Goal: Task Accomplishment & Management: Use online tool/utility

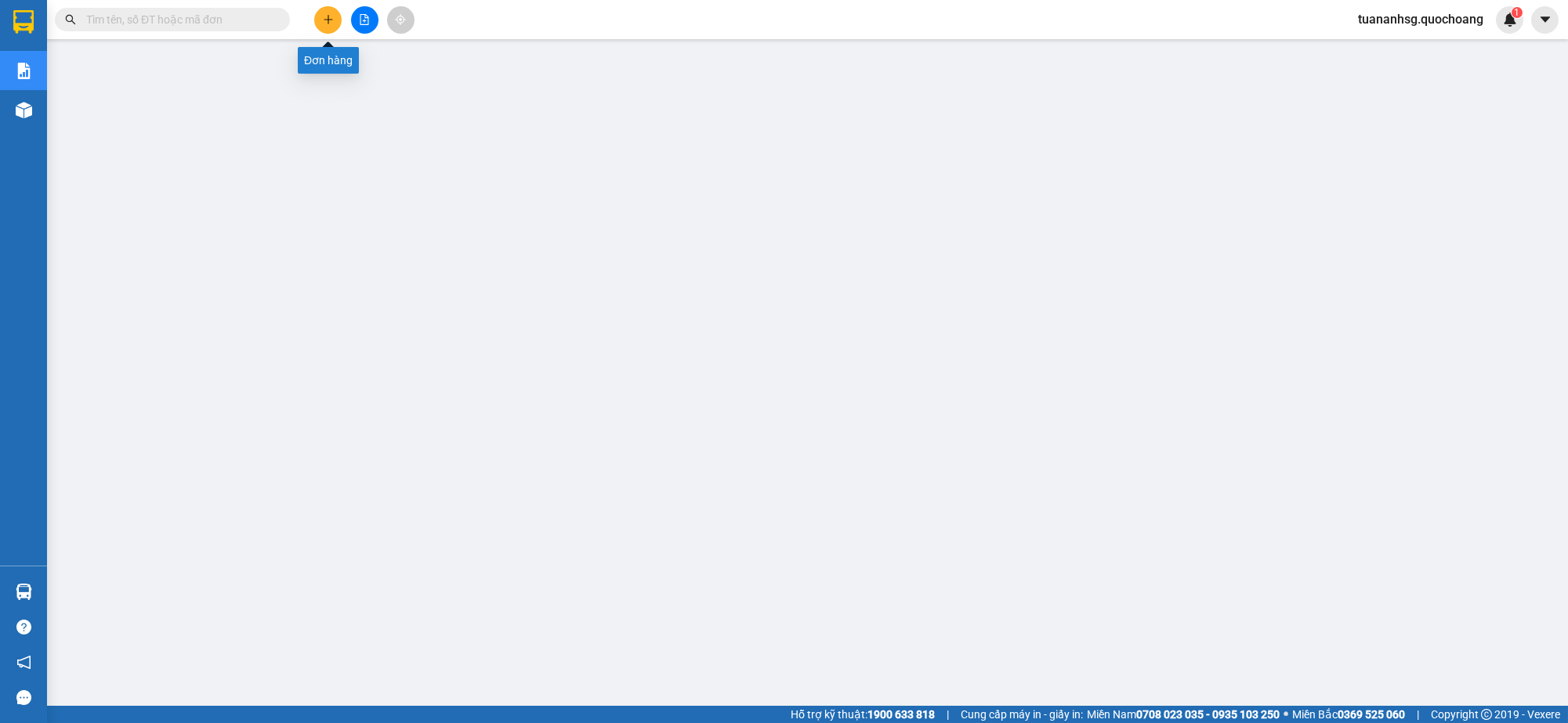
click at [327, 29] on button at bounding box center [328, 20] width 28 height 28
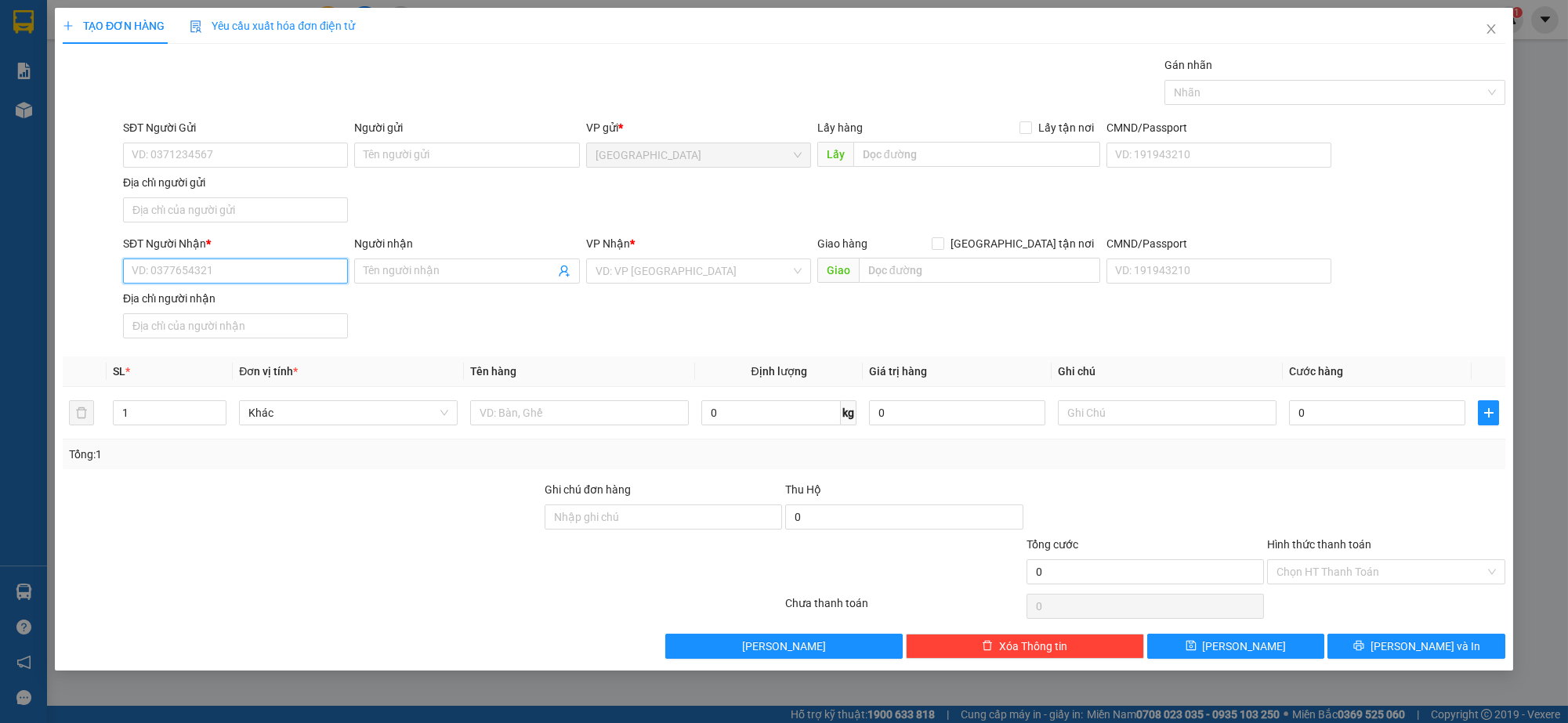
click at [247, 264] on input "SĐT Người Nhận *" at bounding box center [236, 271] width 225 height 25
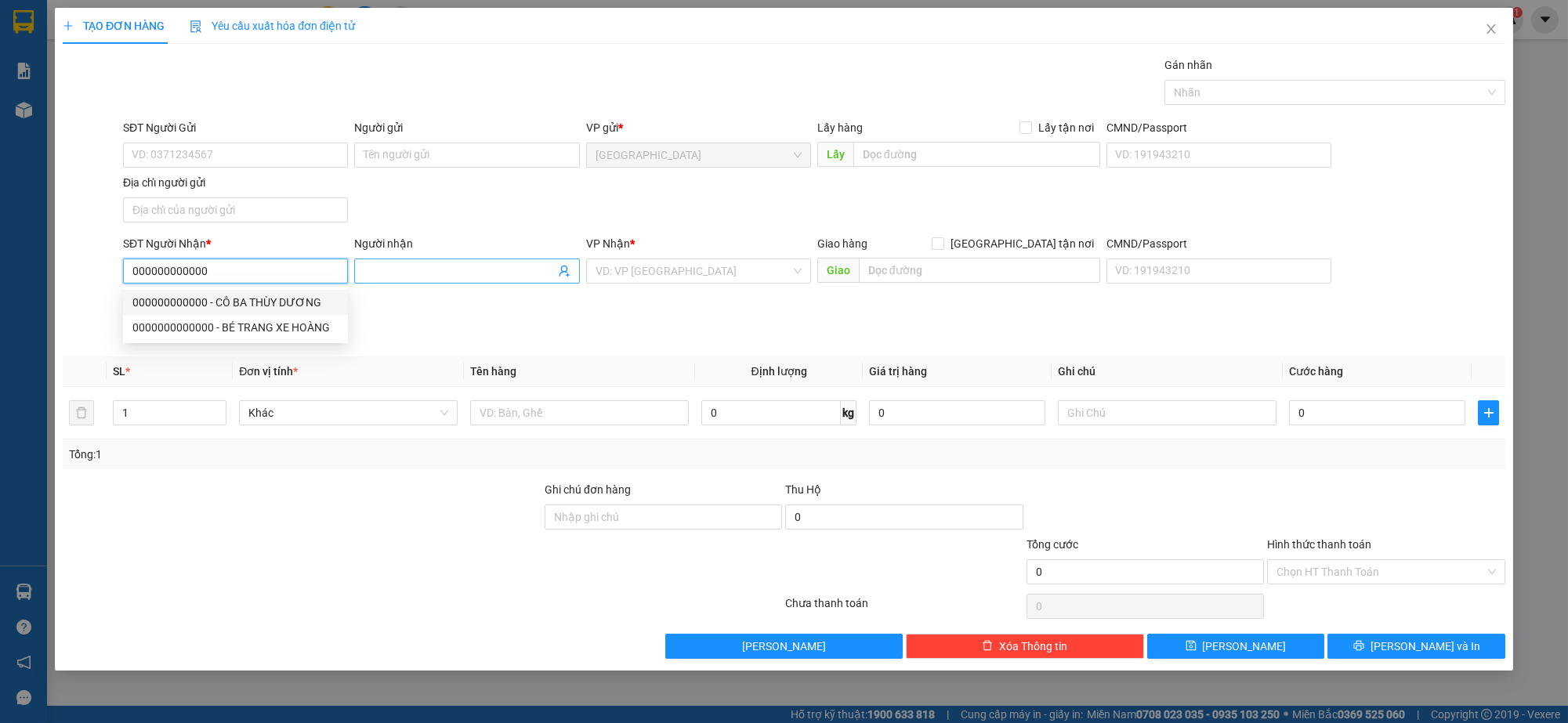
type input "000000000000"
click at [417, 272] on input "Người nhận" at bounding box center [459, 271] width 190 height 17
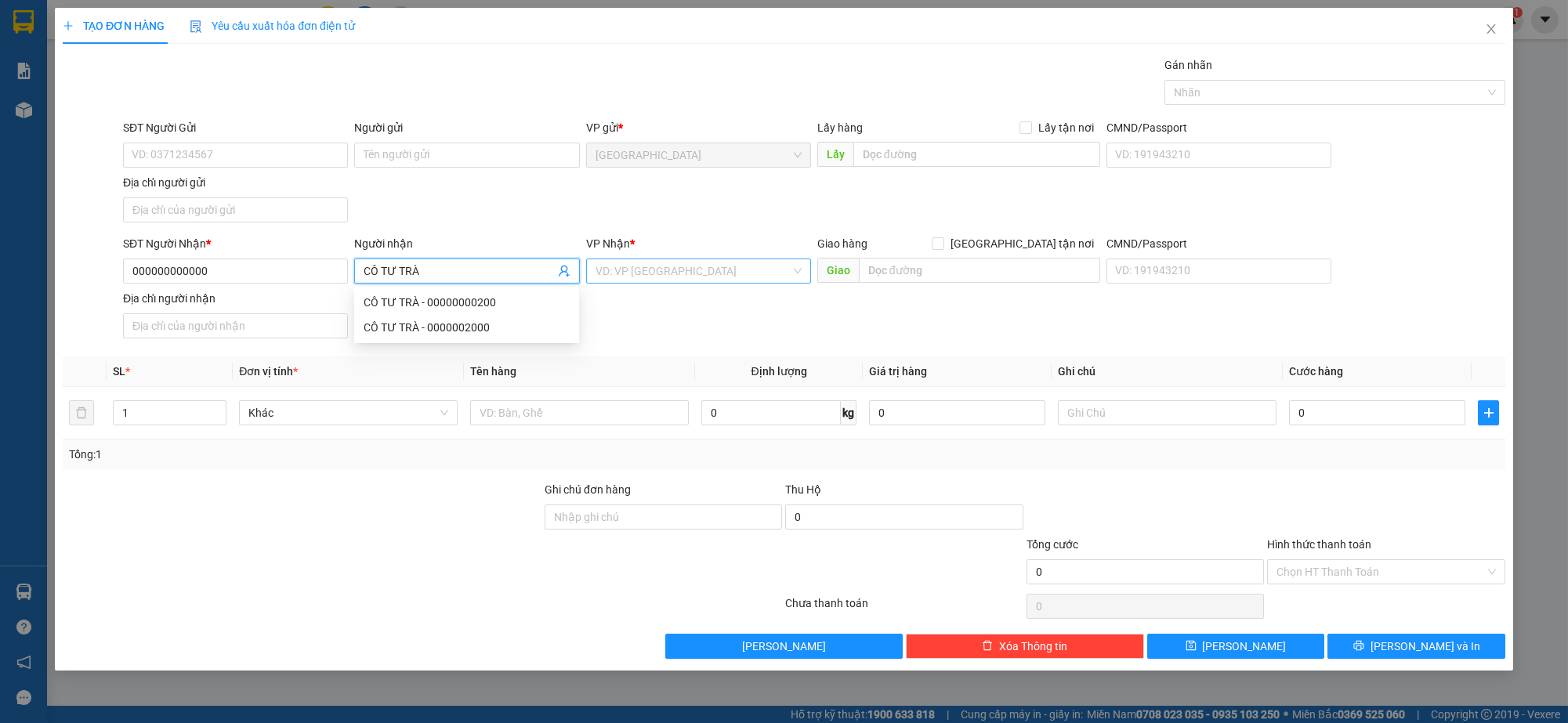
type input "CÔ TƯ TRÀ"
click at [668, 265] on input "search" at bounding box center [693, 271] width 195 height 24
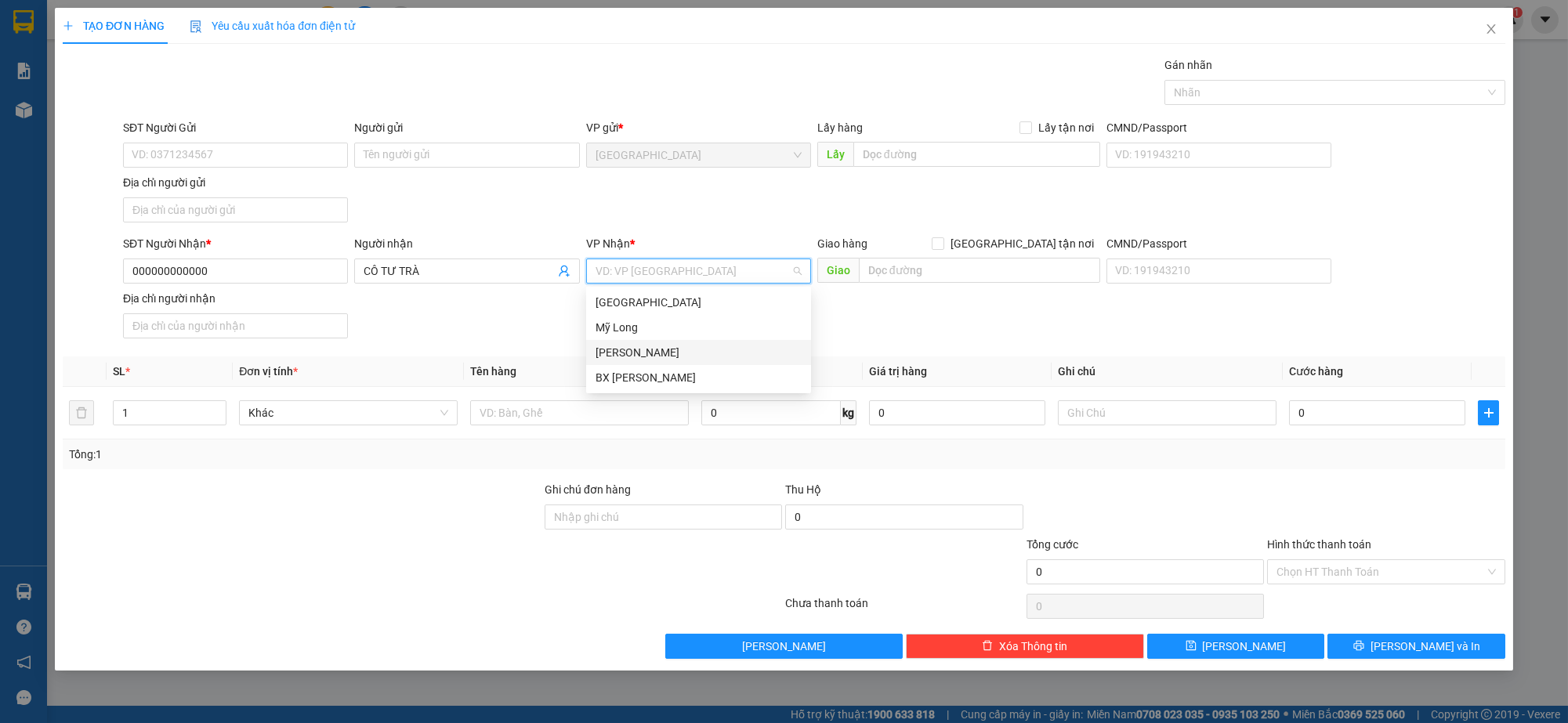
drag, startPoint x: 634, startPoint y: 344, endPoint x: 630, endPoint y: 353, distance: 9.8
click at [634, 349] on div "[PERSON_NAME]" at bounding box center [699, 353] width 207 height 17
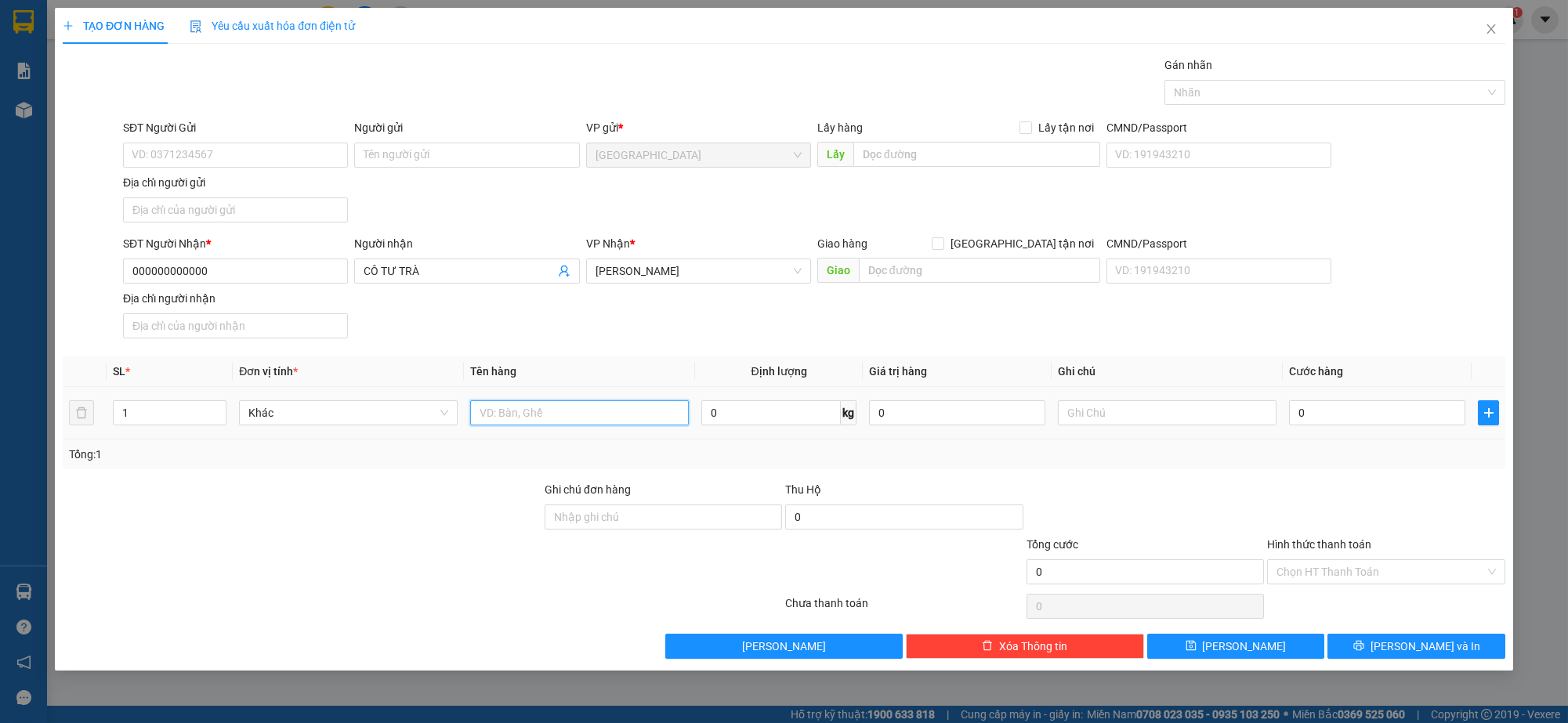
click at [578, 408] on input "text" at bounding box center [580, 413] width 219 height 25
type input "BAO"
click at [1399, 652] on button "[PERSON_NAME] và In" at bounding box center [1417, 646] width 178 height 25
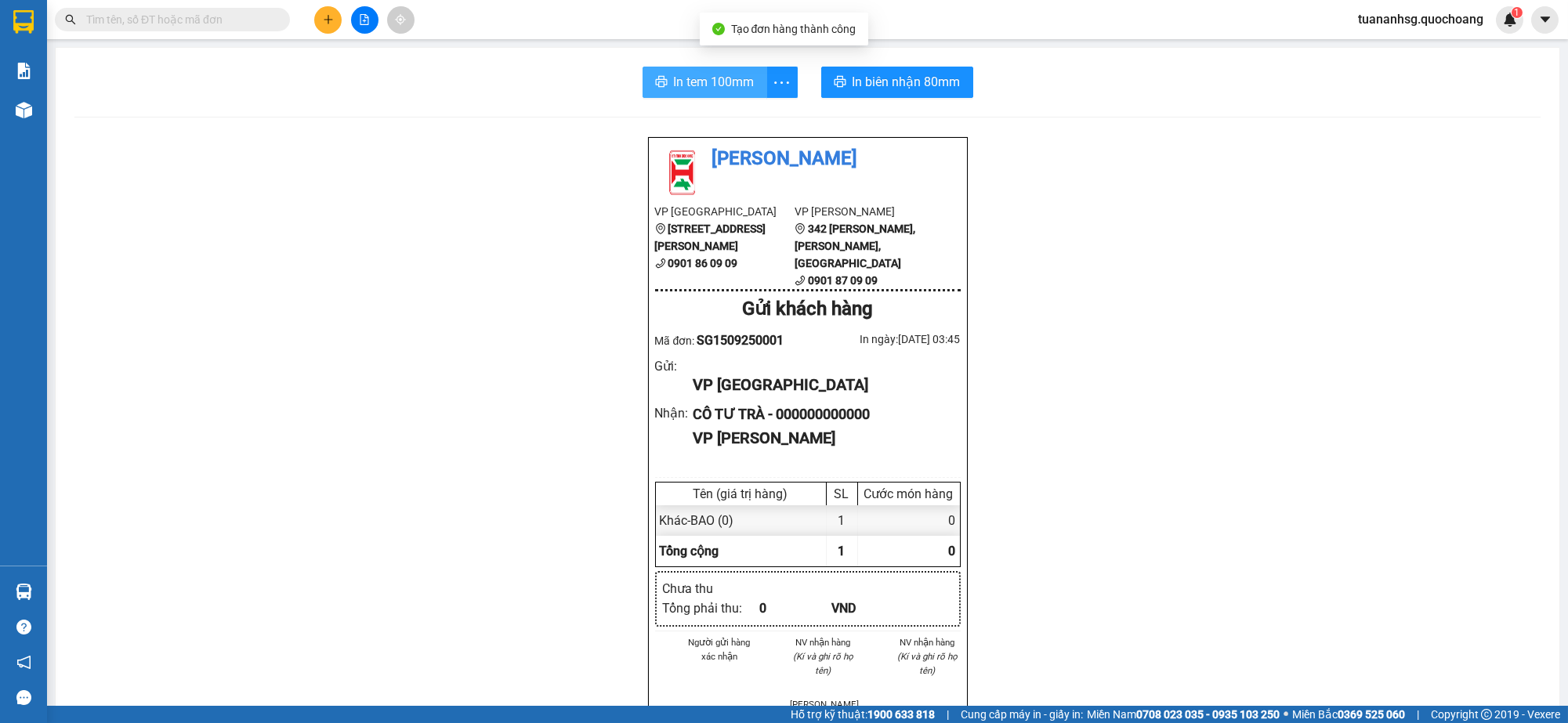
click at [691, 88] on span "In tem 100mm" at bounding box center [714, 82] width 81 height 20
click at [326, 20] on icon "plus" at bounding box center [328, 19] width 11 height 11
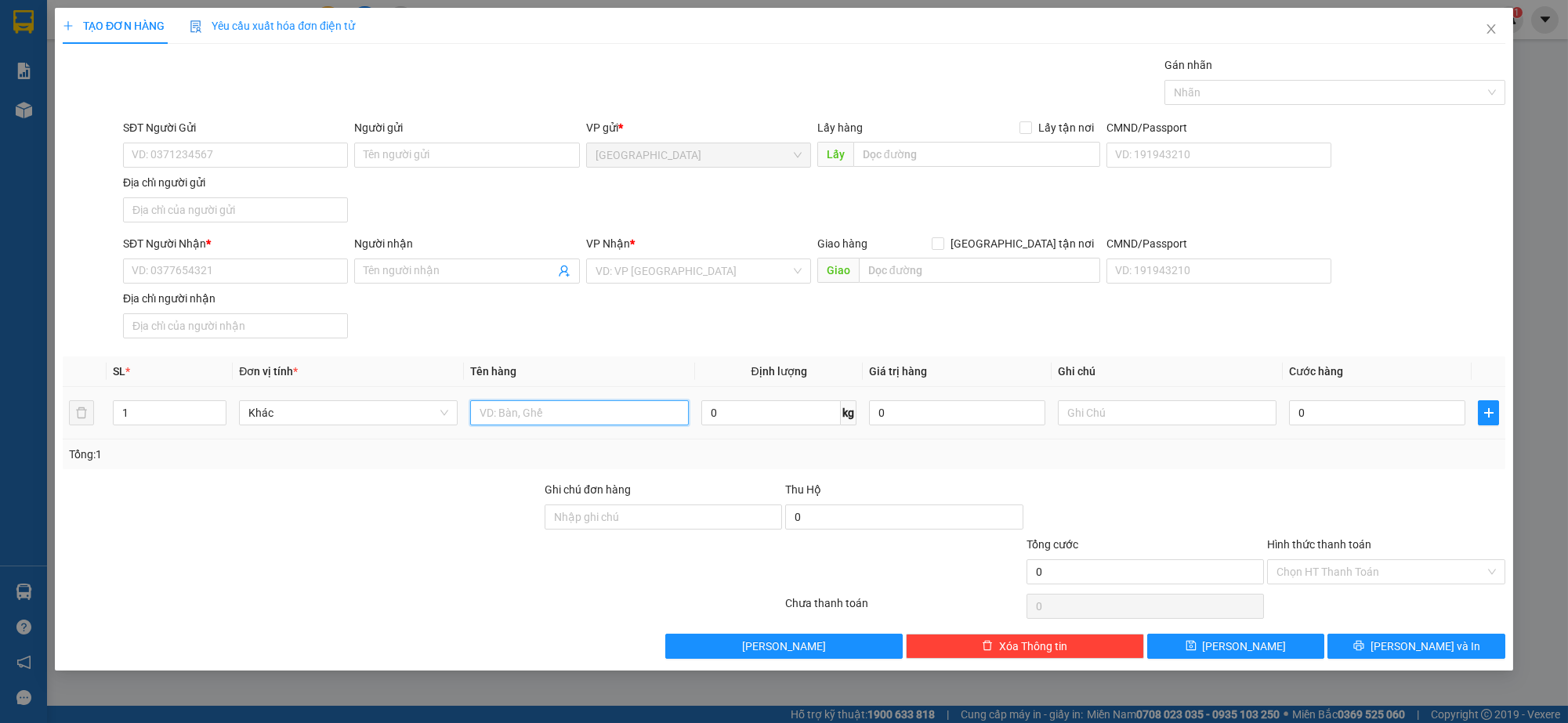
click at [596, 410] on input "text" at bounding box center [580, 413] width 219 height 25
type input "THÙNG"
click at [203, 276] on input "SĐT Người Nhận *" at bounding box center [236, 271] width 225 height 25
type input "0949055799"
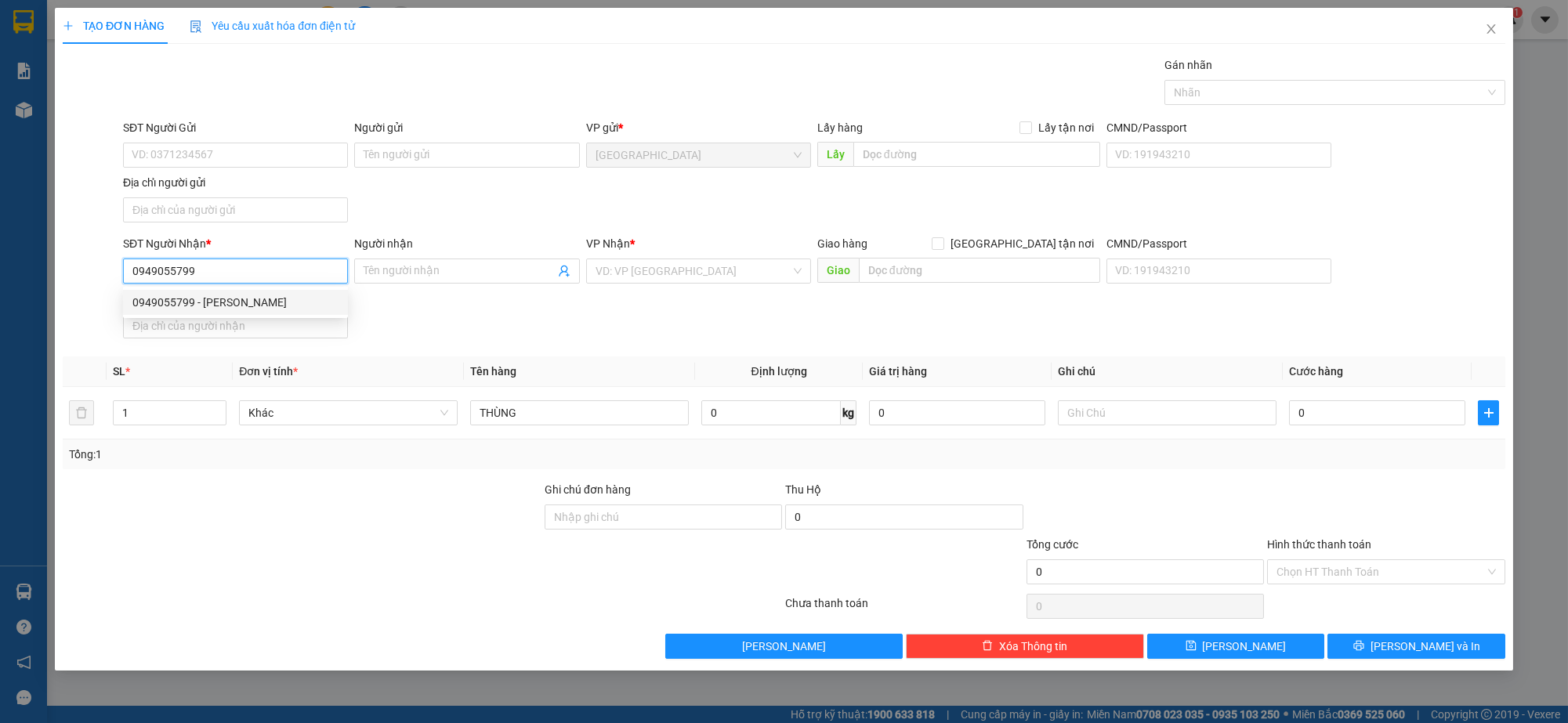
click at [237, 295] on div "0949055799 - [PERSON_NAME]" at bounding box center [235, 302] width 207 height 17
type input "CHÍ DUNG"
type input "0949055799"
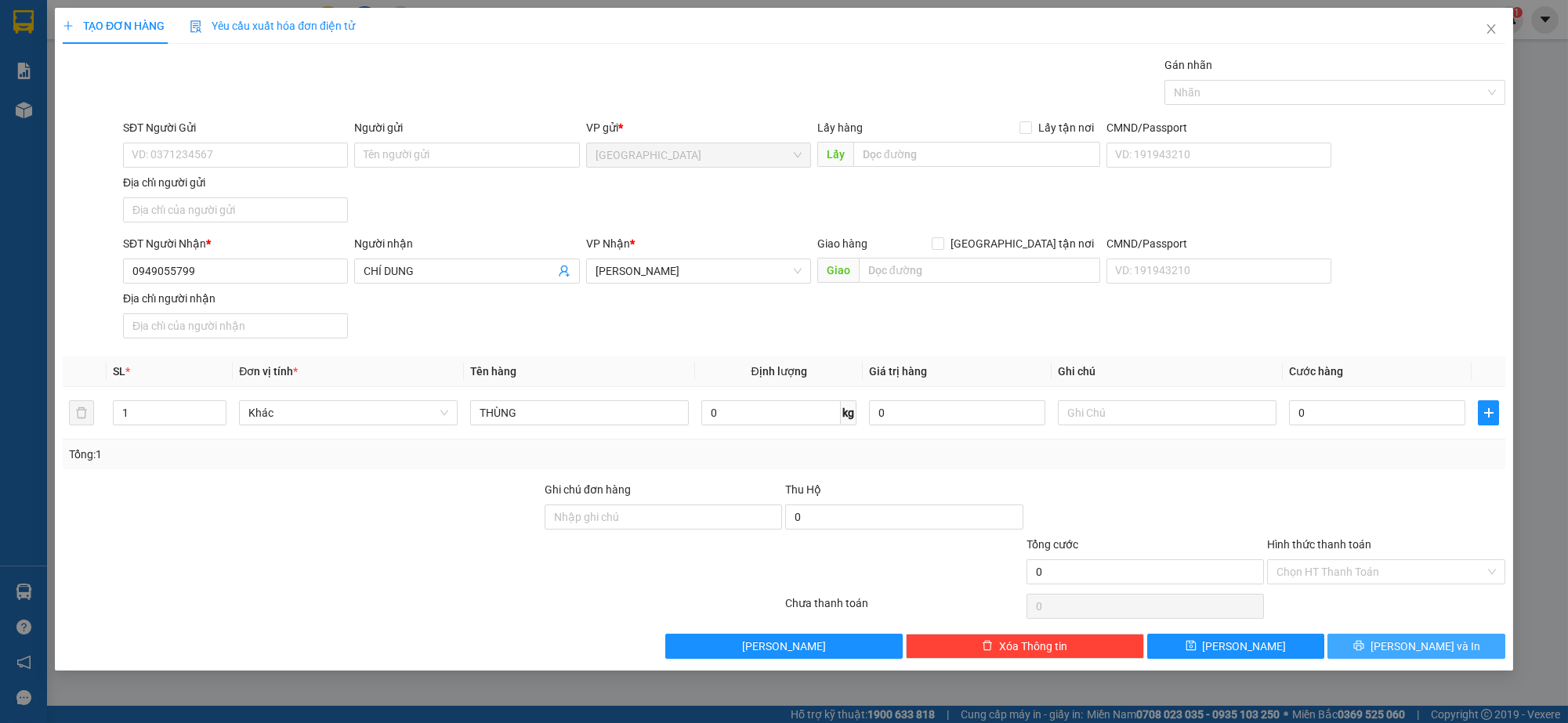
click at [1355, 637] on button "[PERSON_NAME] và In" at bounding box center [1417, 646] width 178 height 25
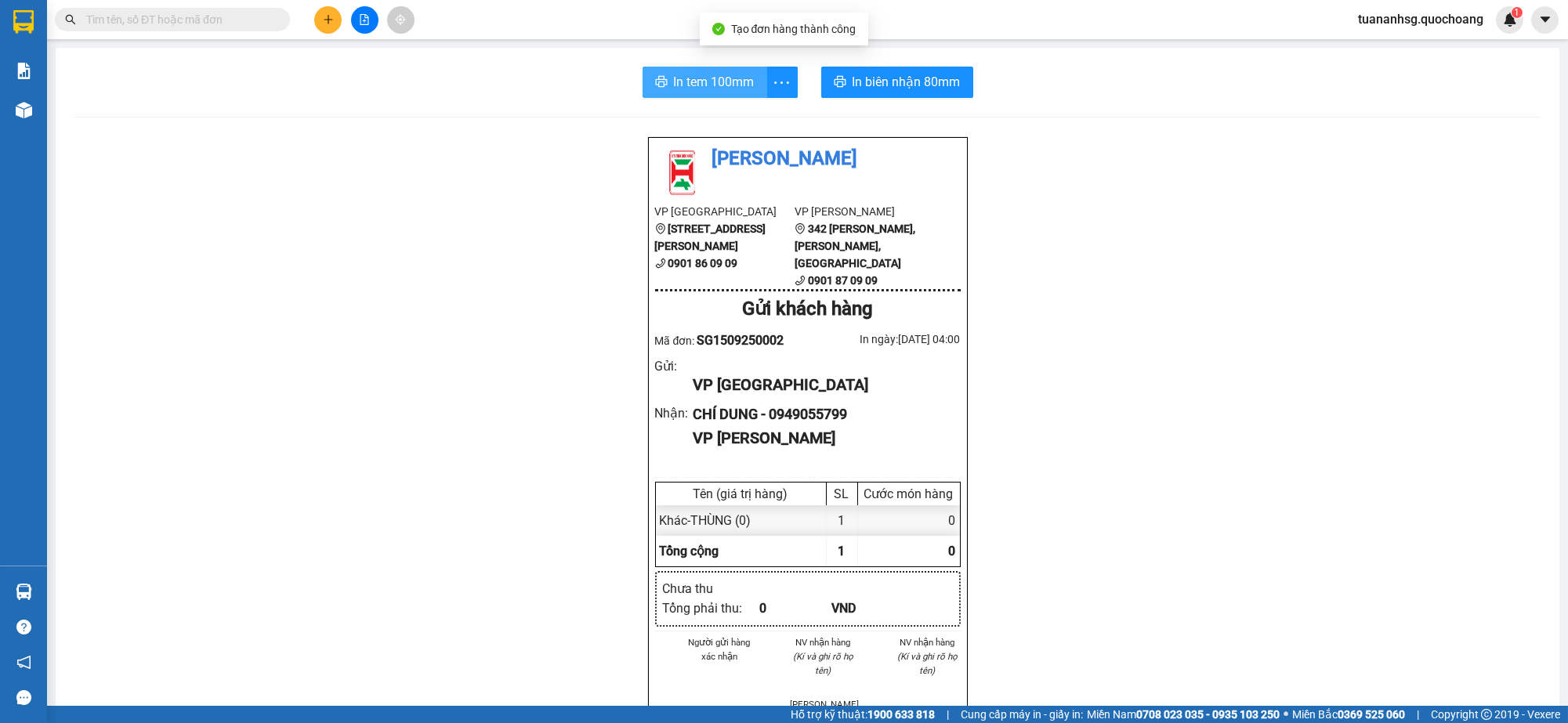
click at [674, 80] on span "In tem 100mm" at bounding box center [714, 82] width 81 height 20
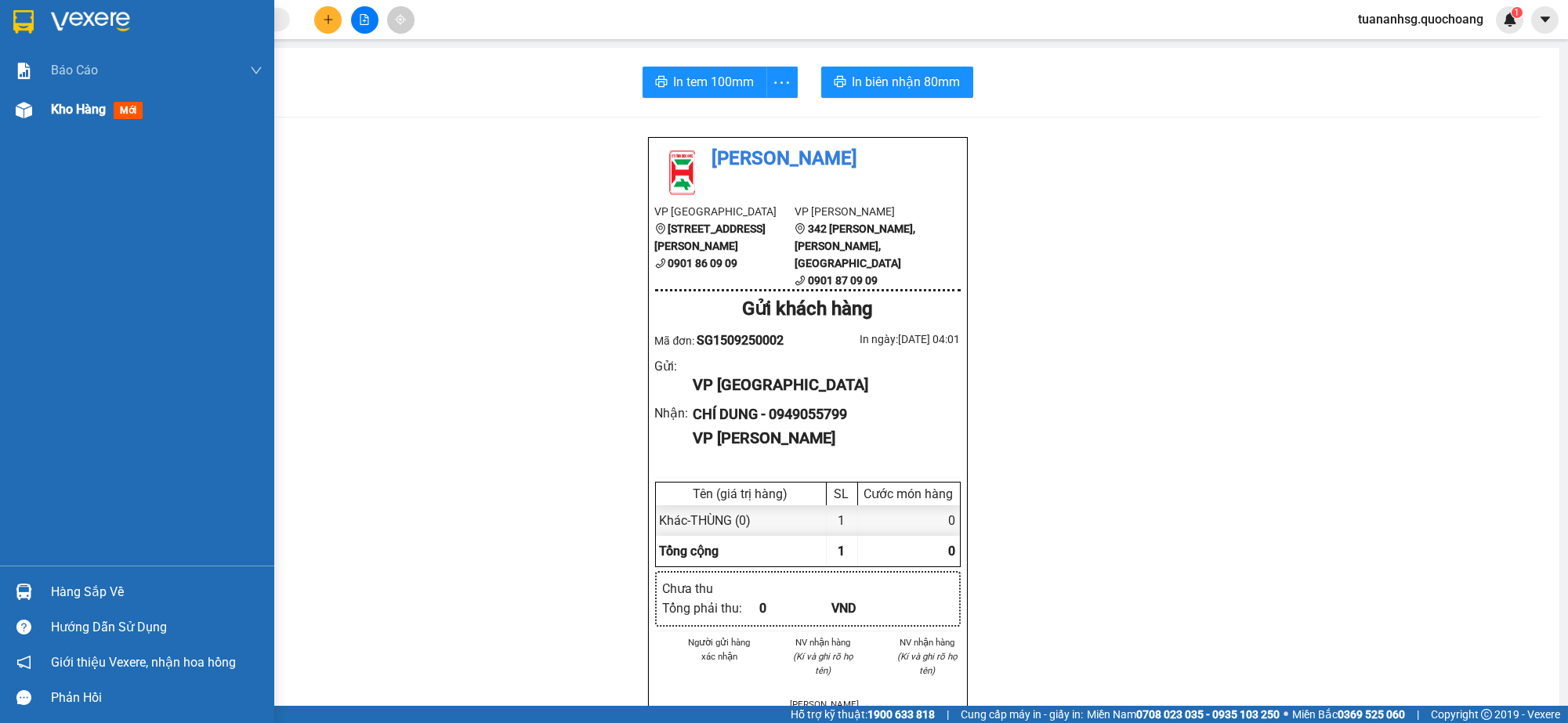
click at [71, 112] on span "Kho hàng" at bounding box center [78, 109] width 55 height 15
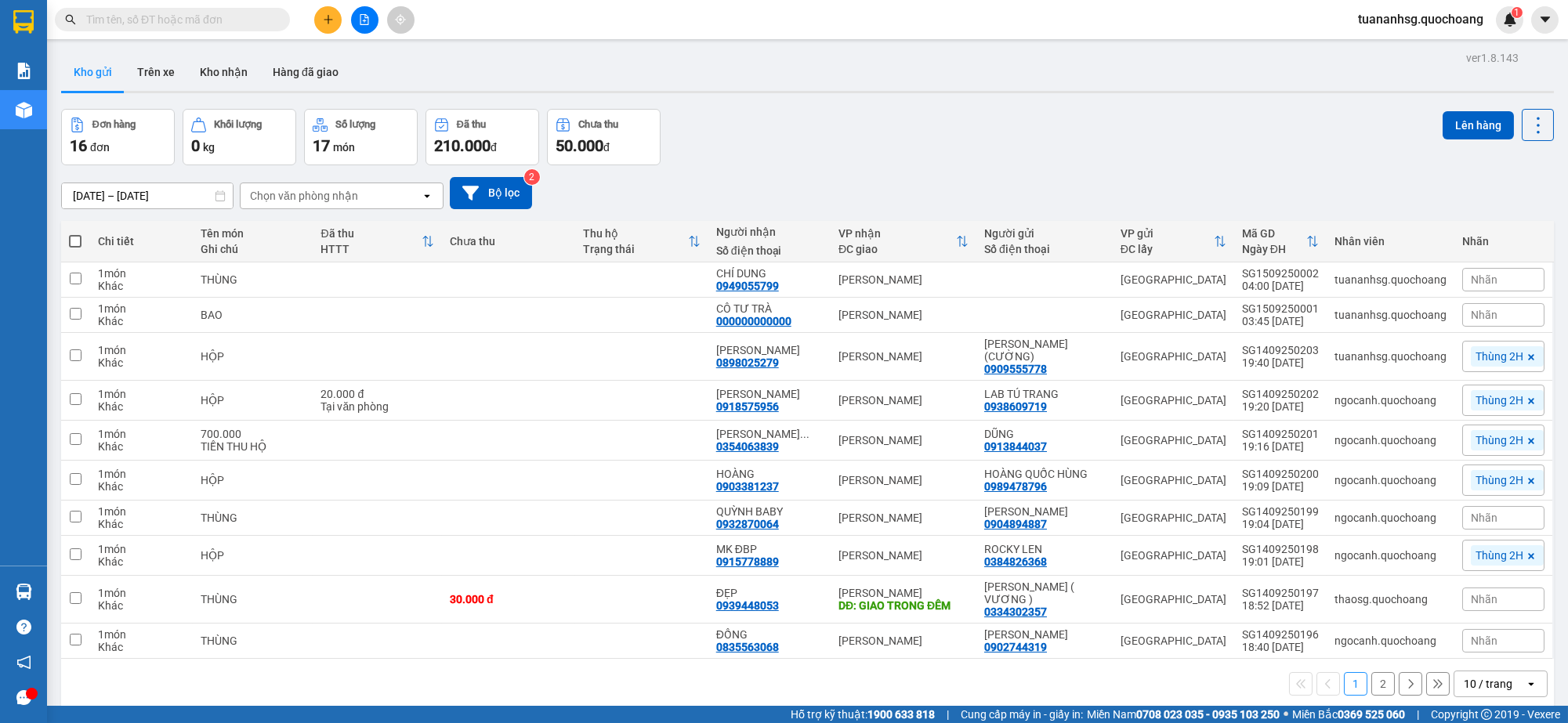
click at [1464, 677] on div "10 / trang" at bounding box center [1489, 684] width 49 height 16
click at [1460, 656] on span "100 / trang" at bounding box center [1479, 650] width 56 height 16
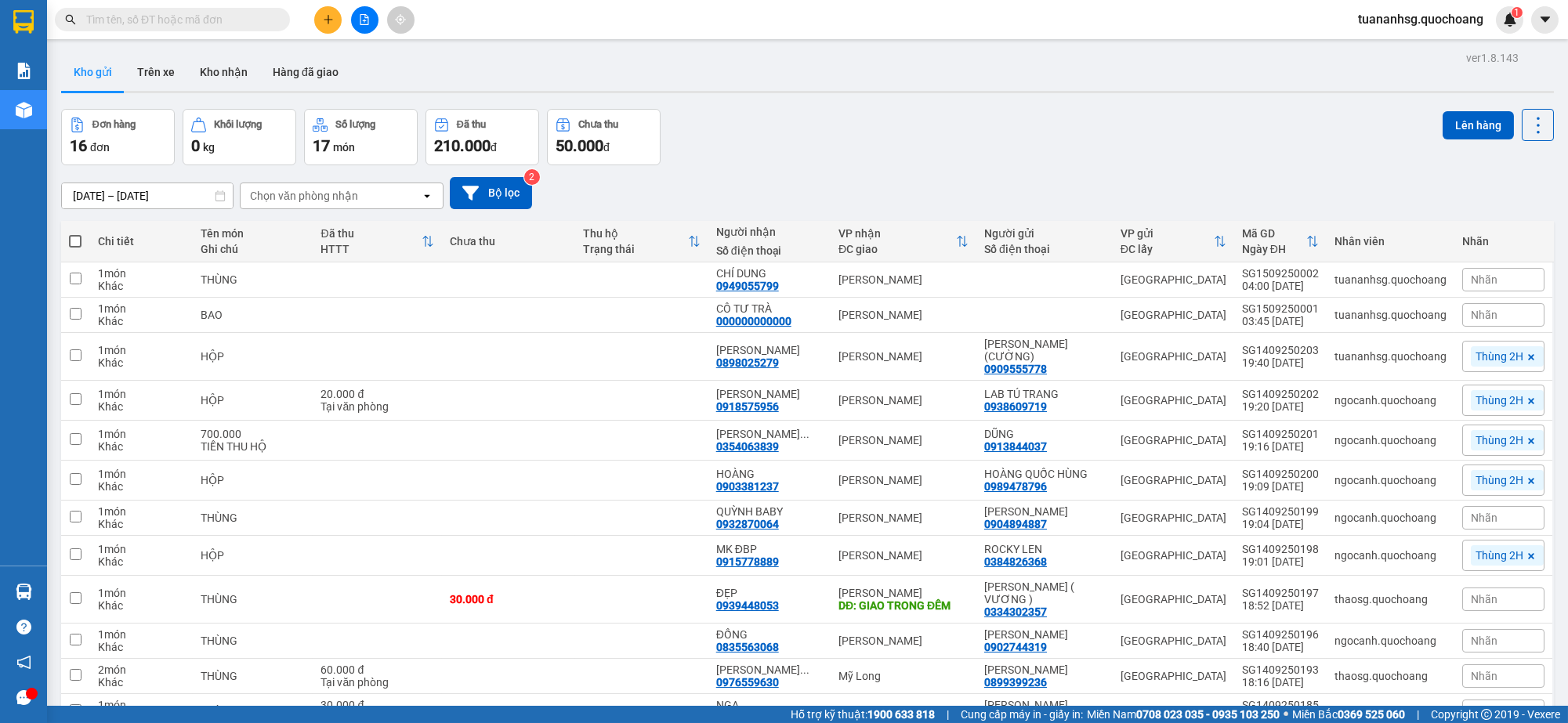
click at [73, 240] on span at bounding box center [74, 241] width 12 height 12
click at [75, 233] on input "checkbox" at bounding box center [75, 233] width 0 height 0
checkbox input "true"
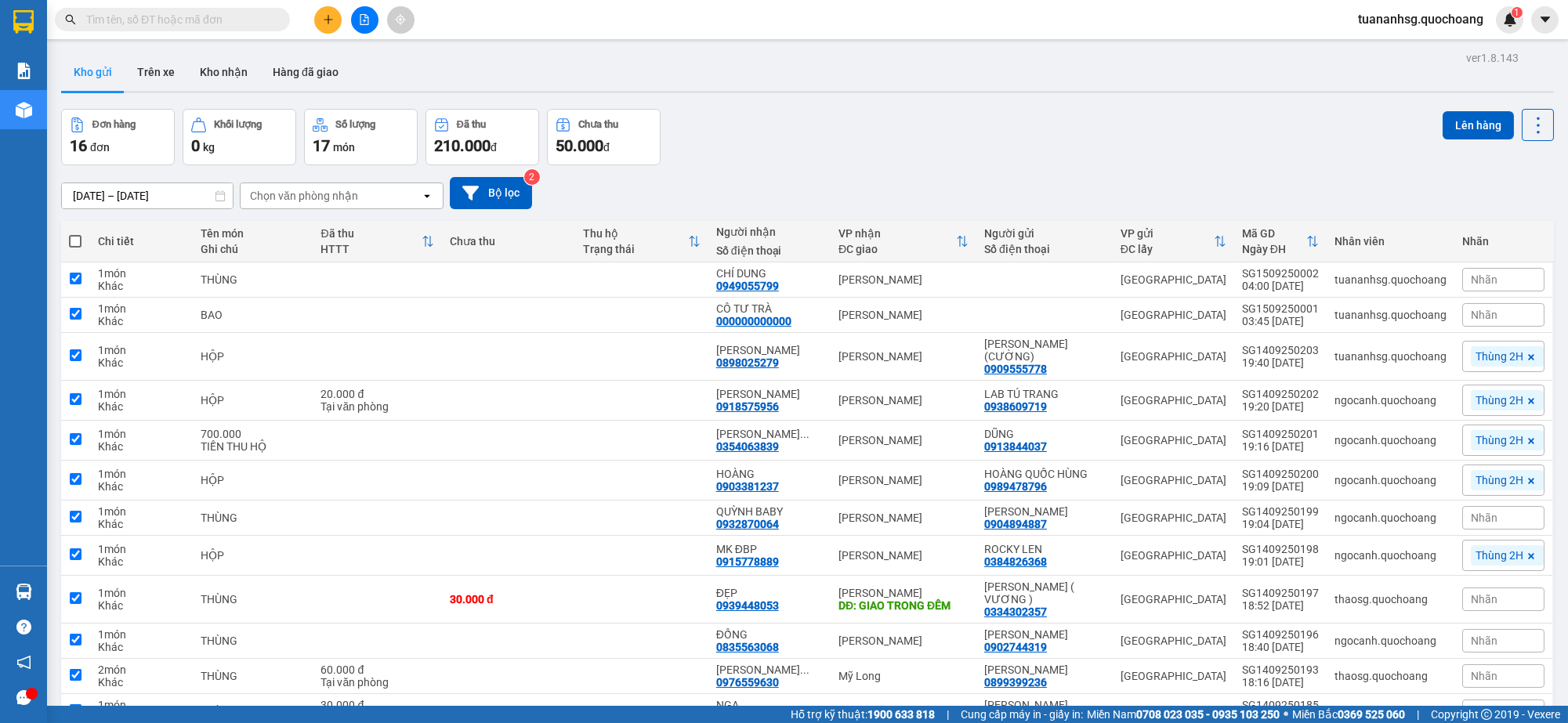
checkbox input "true"
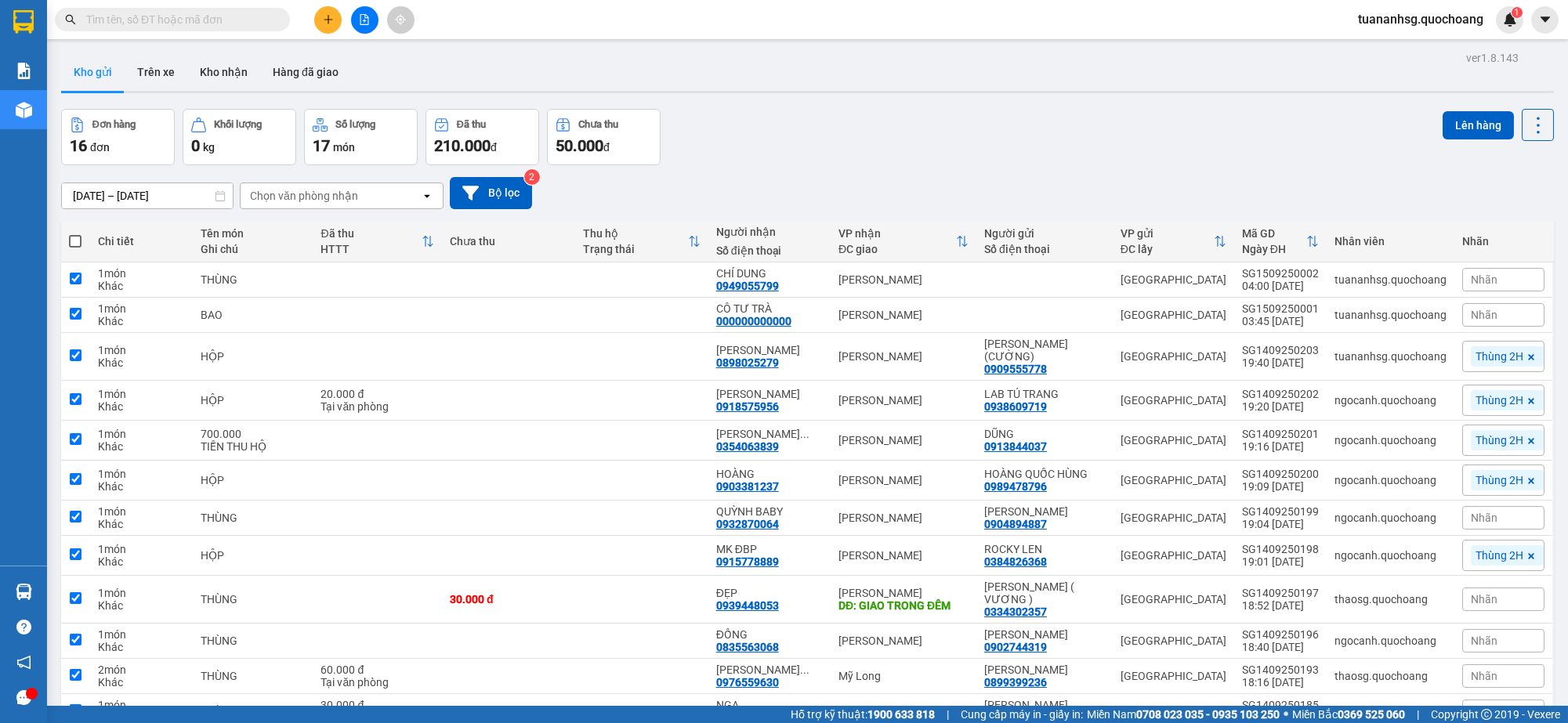
checkbox input "true"
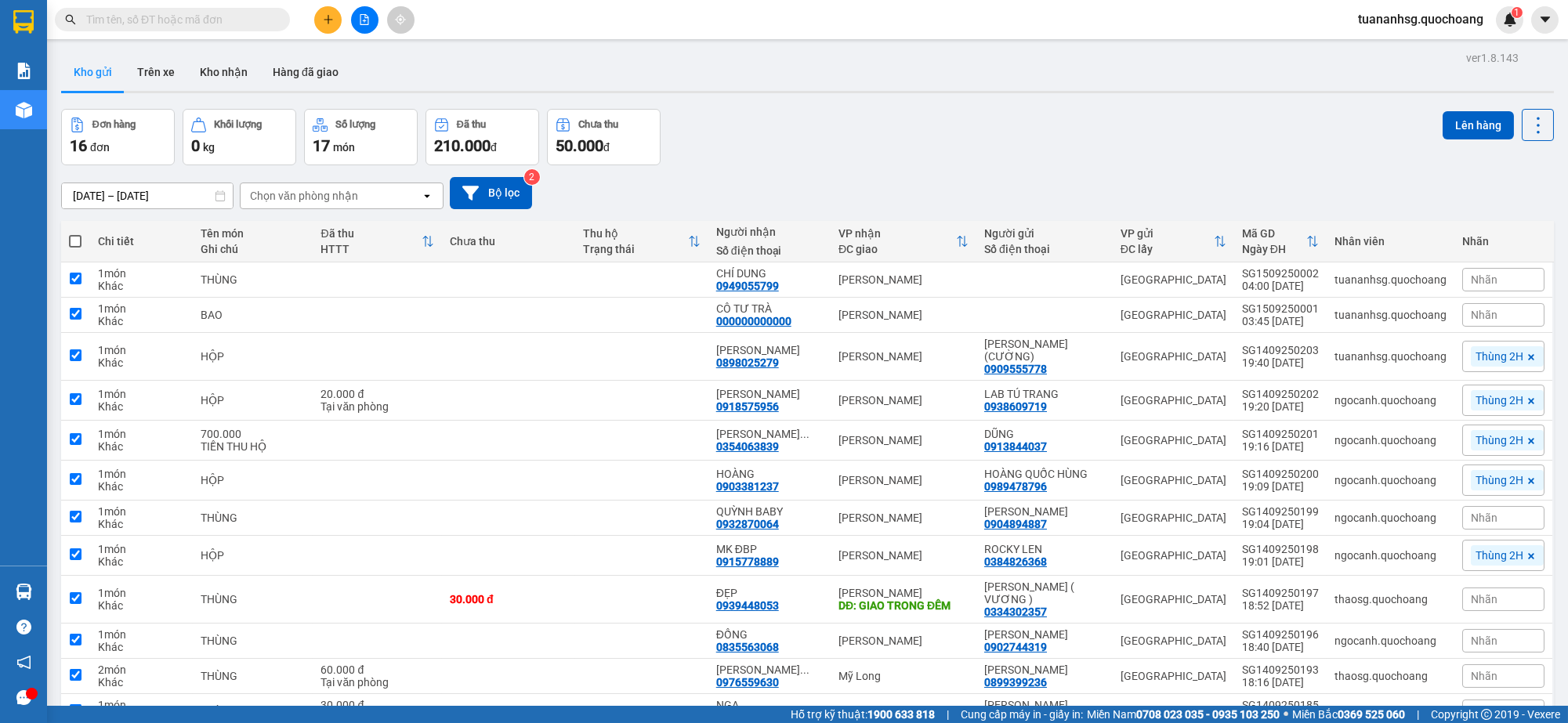
checkbox input "true"
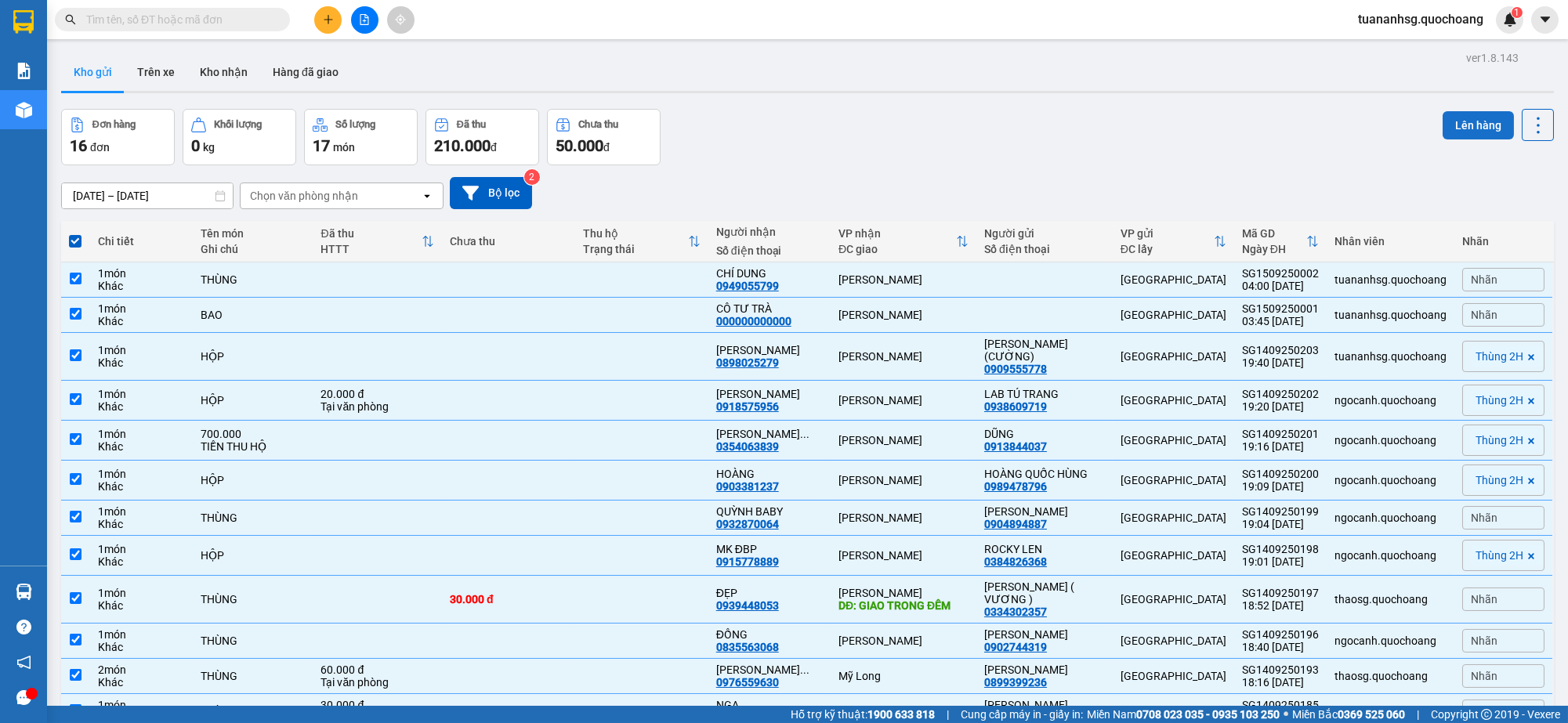
click at [1473, 132] on button "Lên hàng" at bounding box center [1478, 125] width 71 height 29
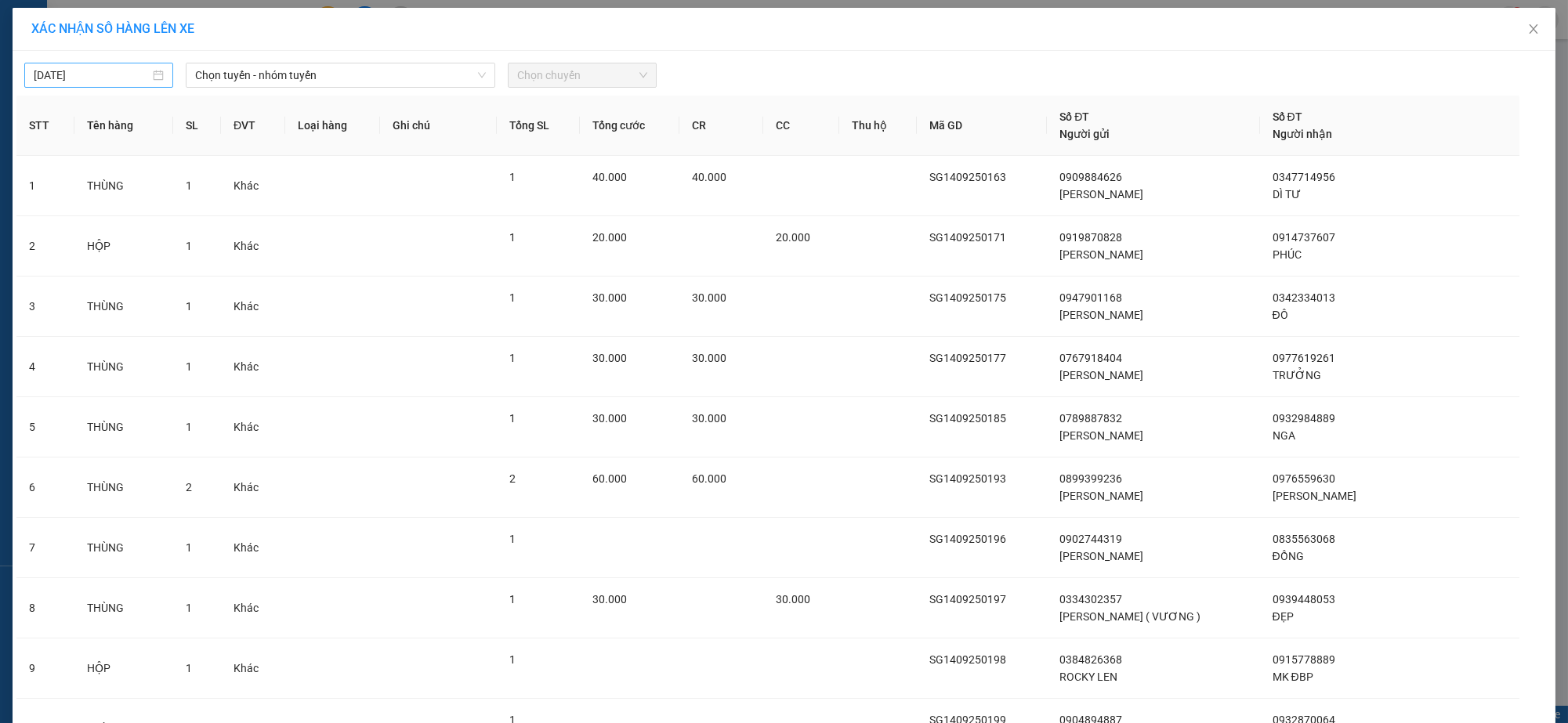
type input "[DATE]"
click at [101, 69] on input "[DATE]" at bounding box center [91, 75] width 116 height 17
click at [203, 73] on span "Chọn tuyến - nhóm tuyến" at bounding box center [340, 75] width 291 height 24
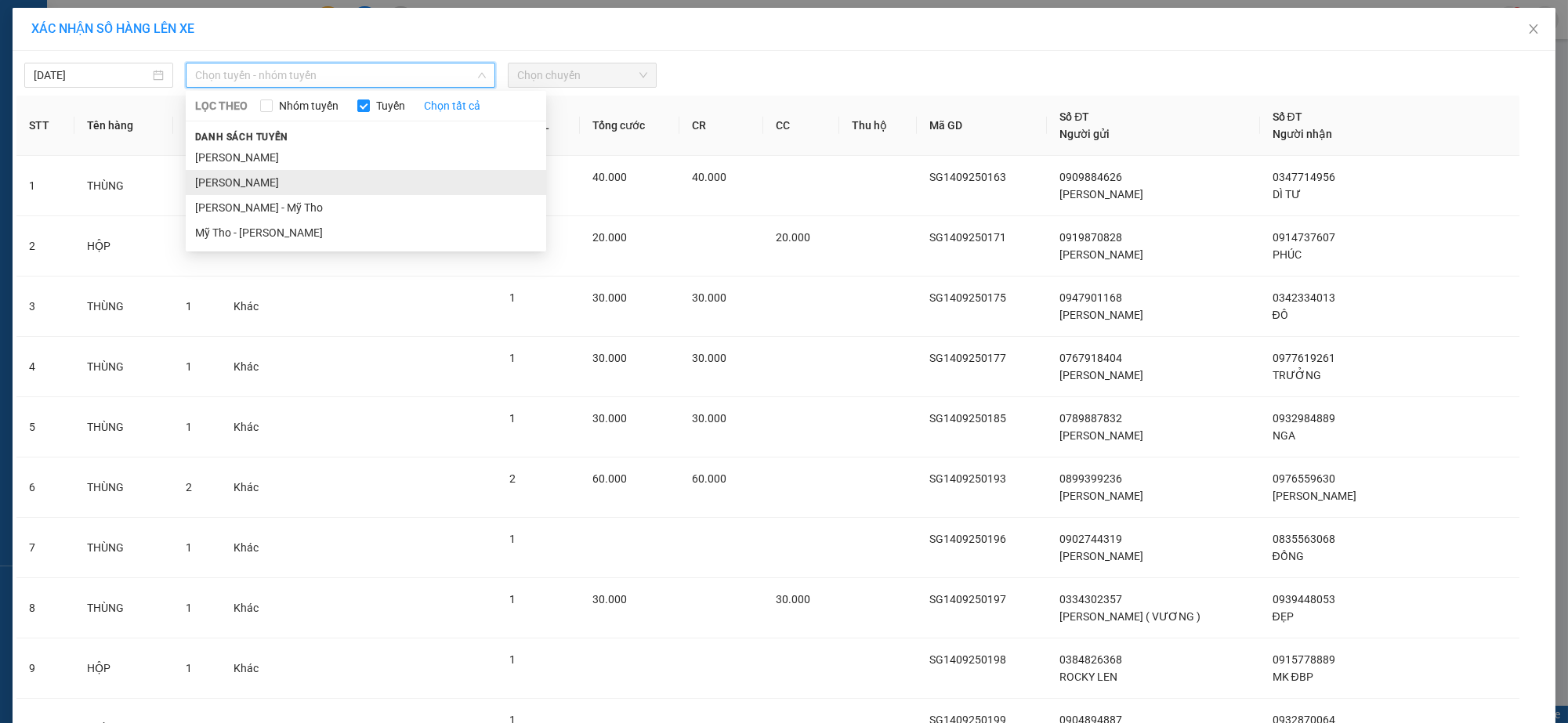
click at [264, 183] on li "Hồ Chí Minh - Cao Lãnh" at bounding box center [366, 182] width 361 height 25
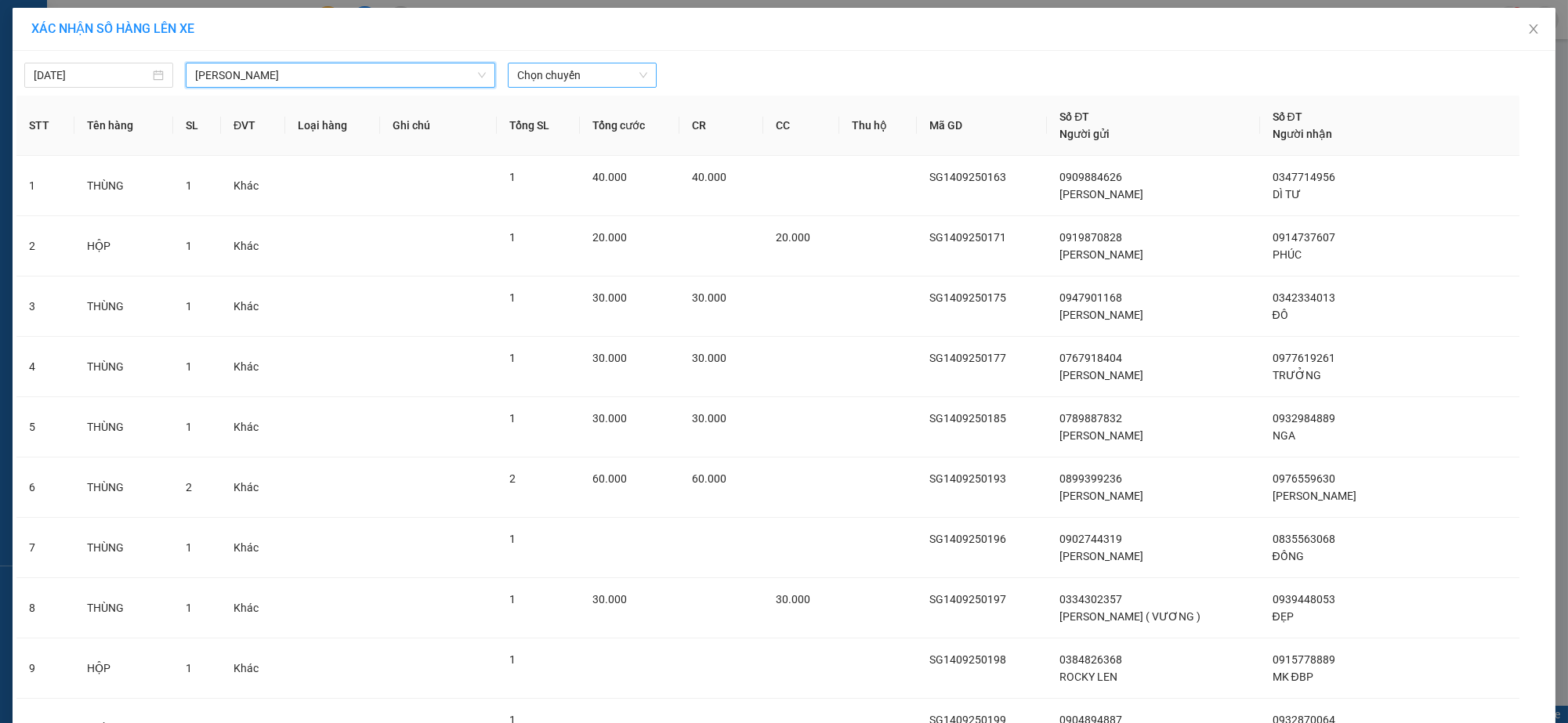
click at [536, 69] on span "Chọn chuyến" at bounding box center [582, 75] width 130 height 24
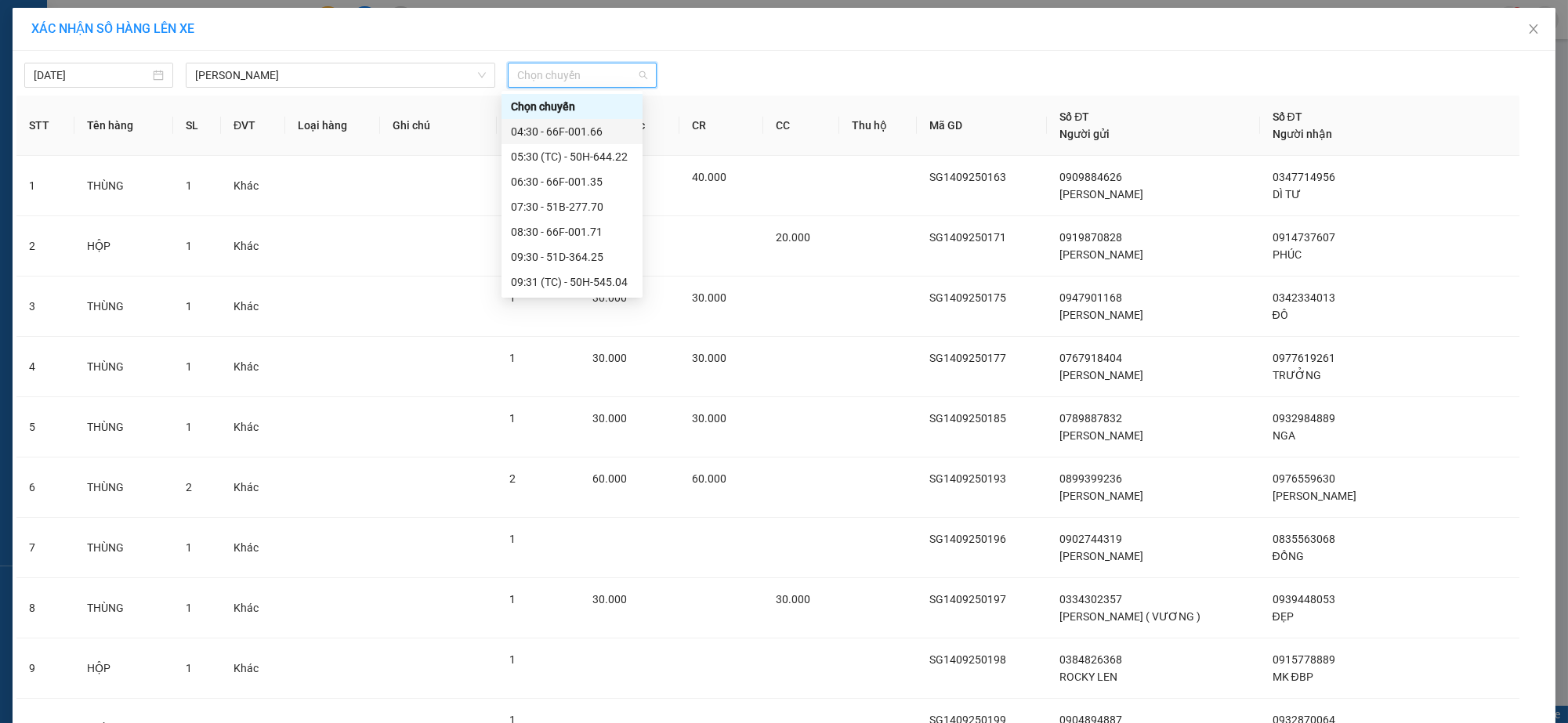
click at [545, 124] on div "04:30 - 66F-001.66" at bounding box center [572, 131] width 122 height 17
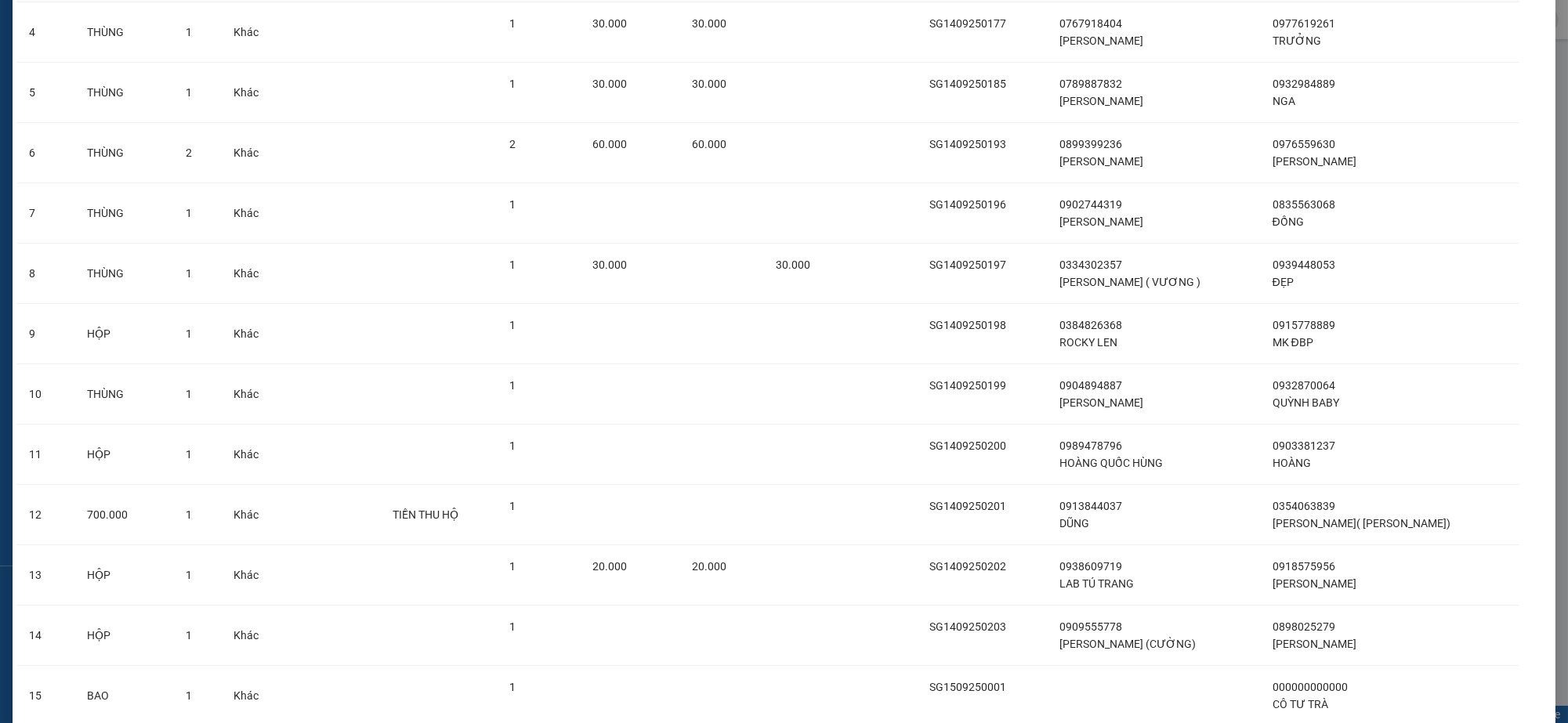
scroll to position [521, 0]
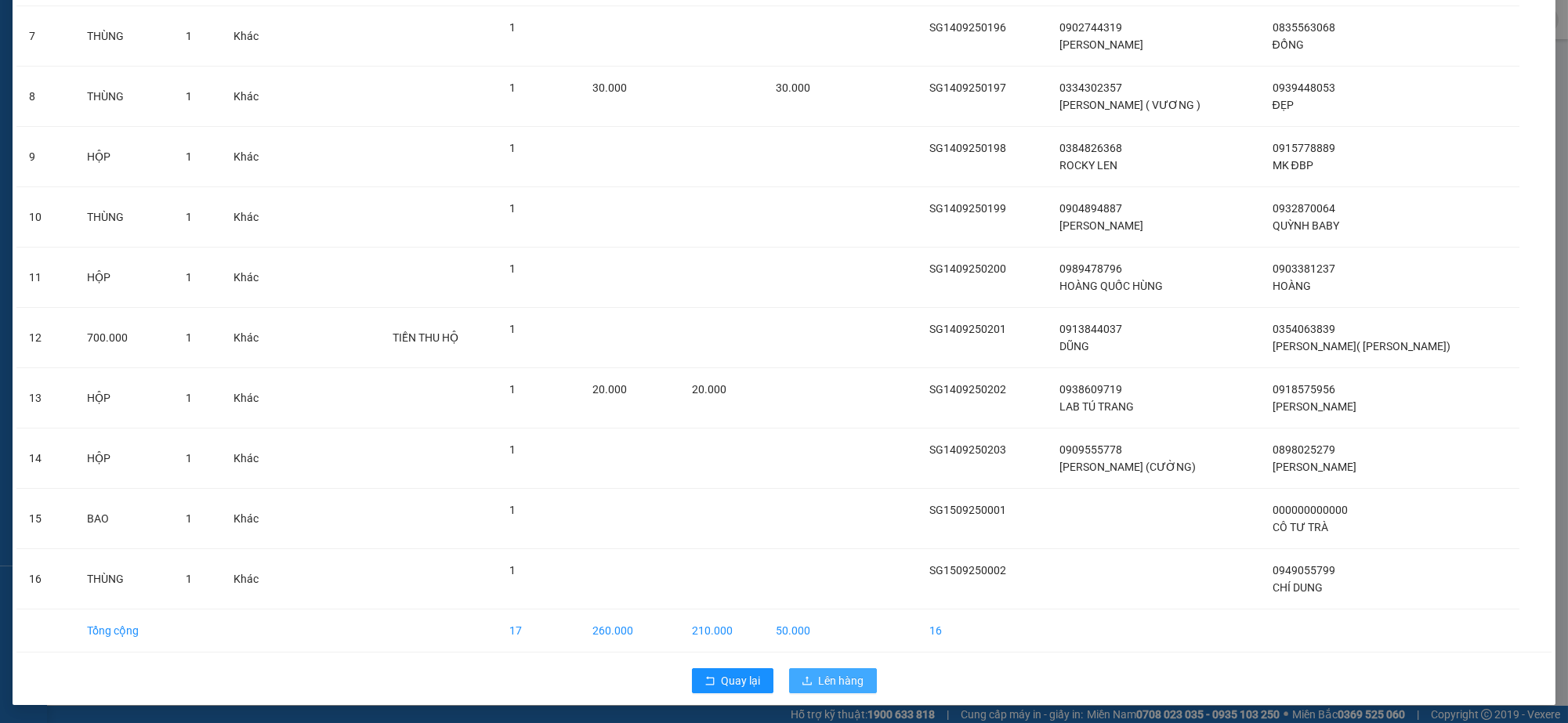
click at [835, 681] on span "Lên hàng" at bounding box center [842, 681] width 46 height 17
